Goal: Task Accomplishment & Management: Manage account settings

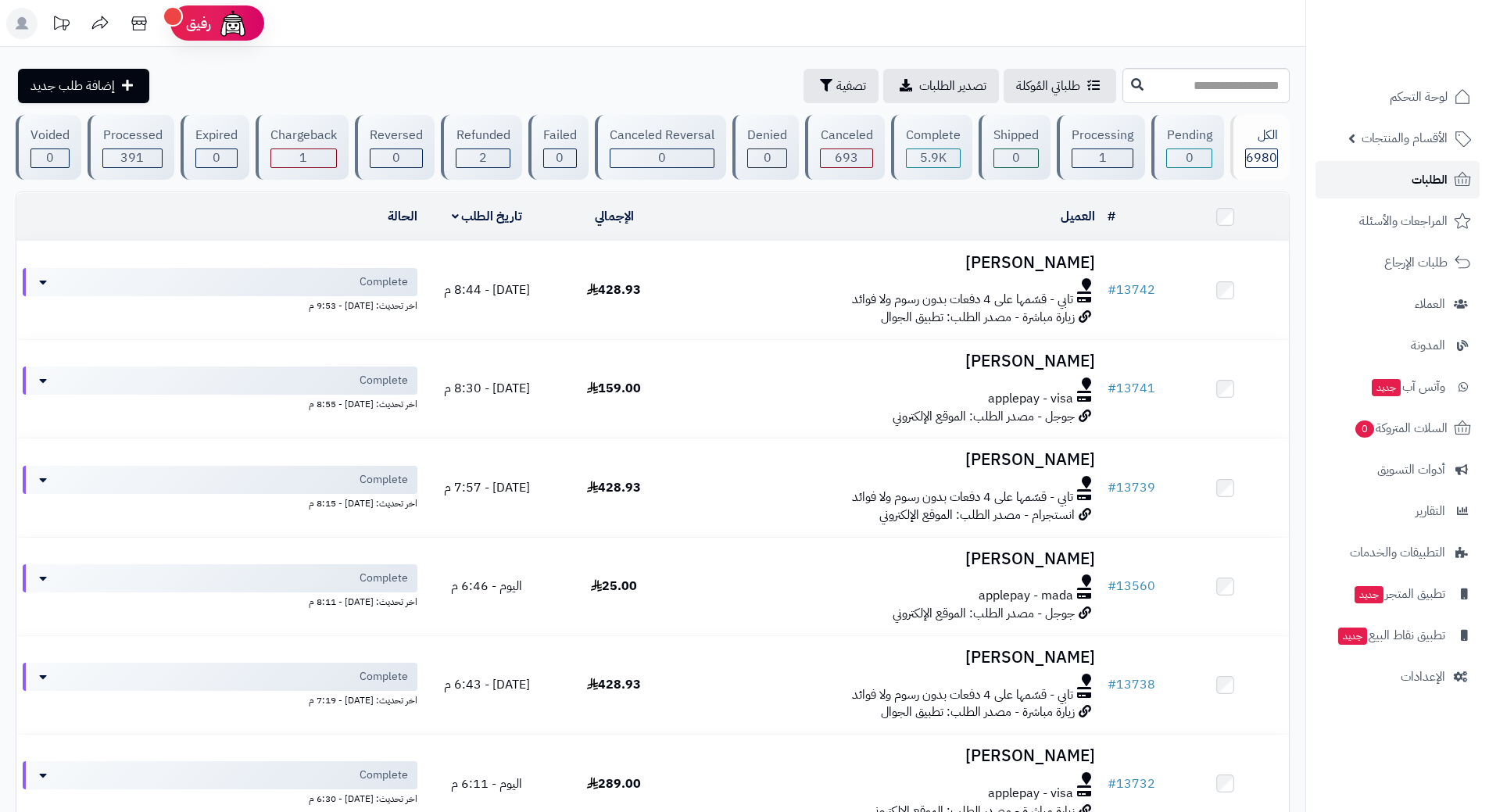
click at [1362, 181] on link "الطلبات" at bounding box center [1398, 180] width 164 height 38
click at [1398, 172] on link "الطلبات" at bounding box center [1398, 180] width 164 height 38
